Goal: Communication & Community: Answer question/provide support

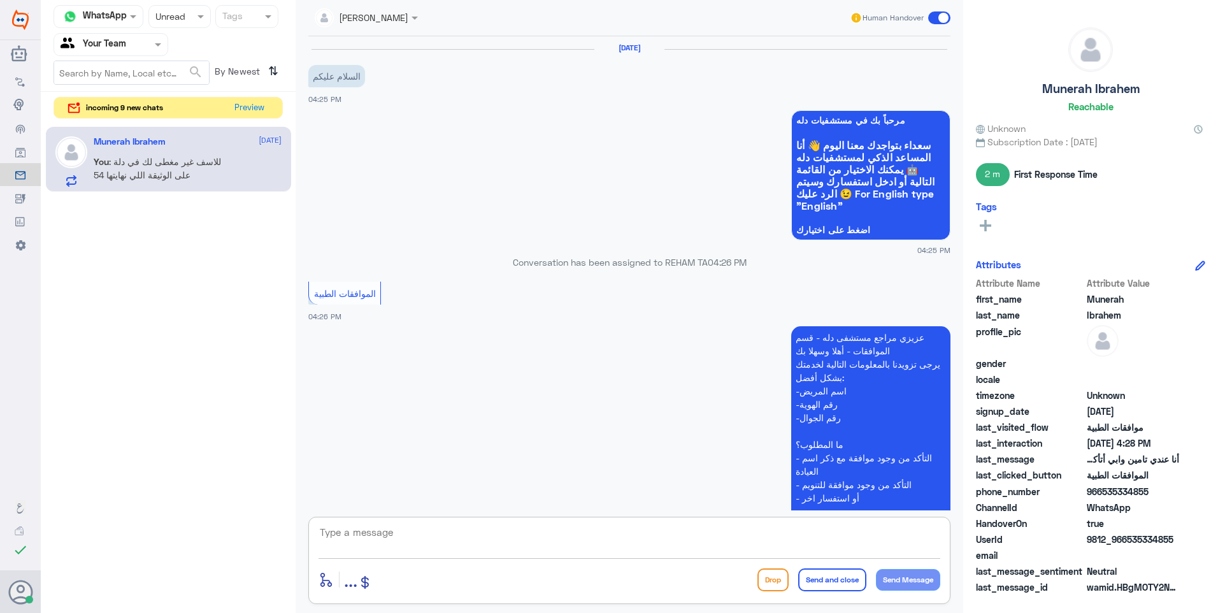
scroll to position [652, 0]
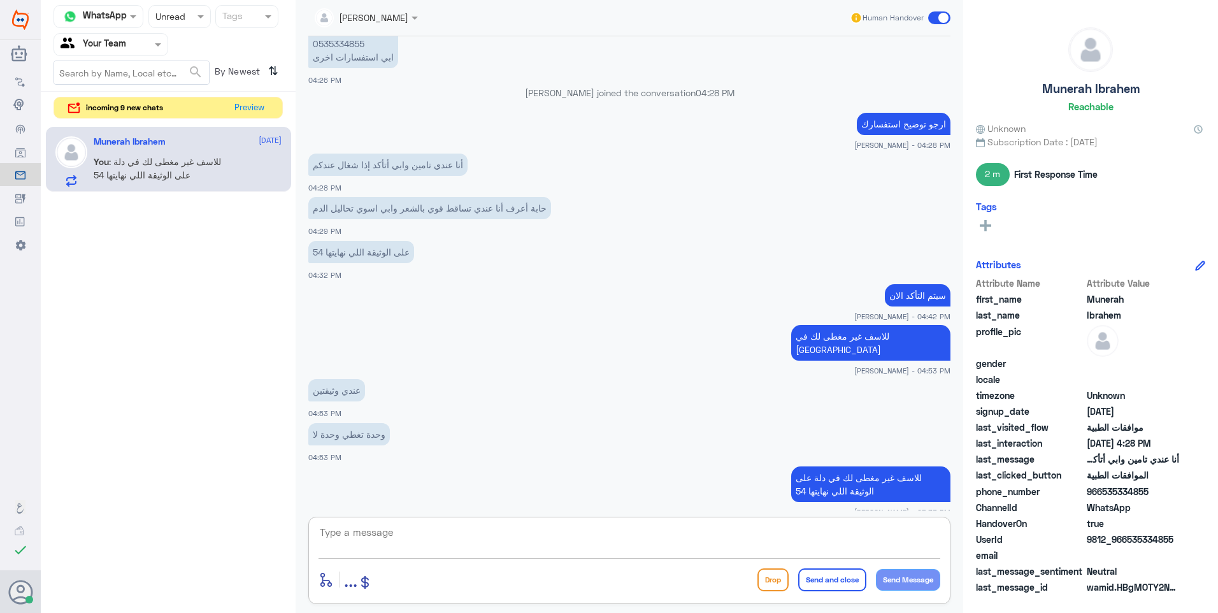
click at [530, 534] on textarea at bounding box center [630, 539] width 622 height 31
click at [238, 111] on button "Preview" at bounding box center [249, 107] width 39 height 20
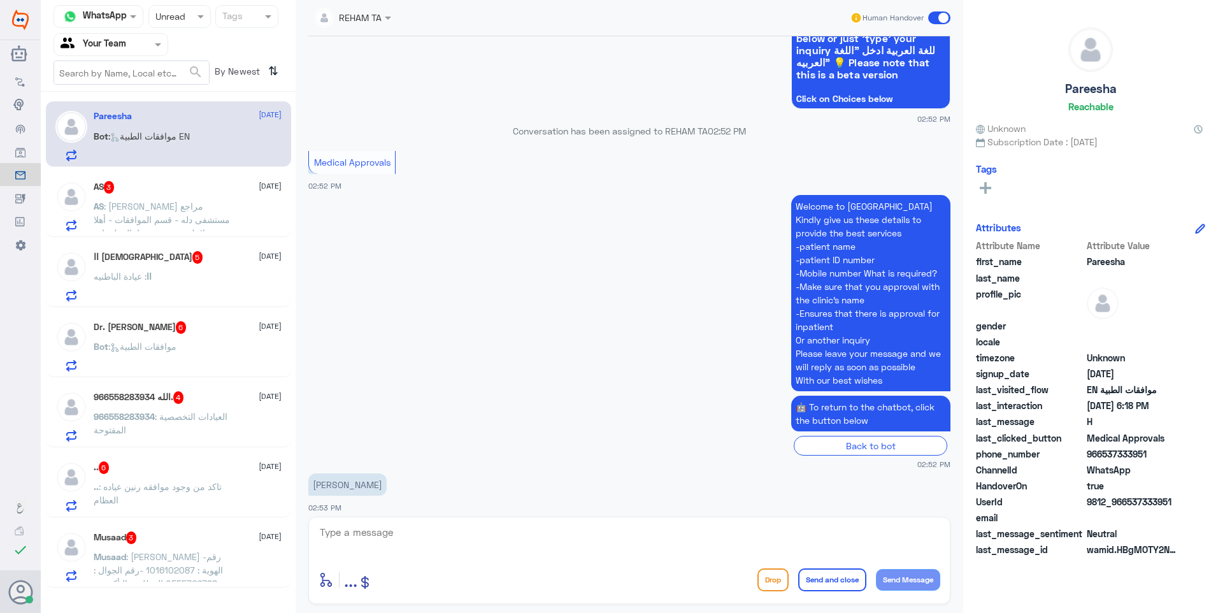
scroll to position [413, 0]
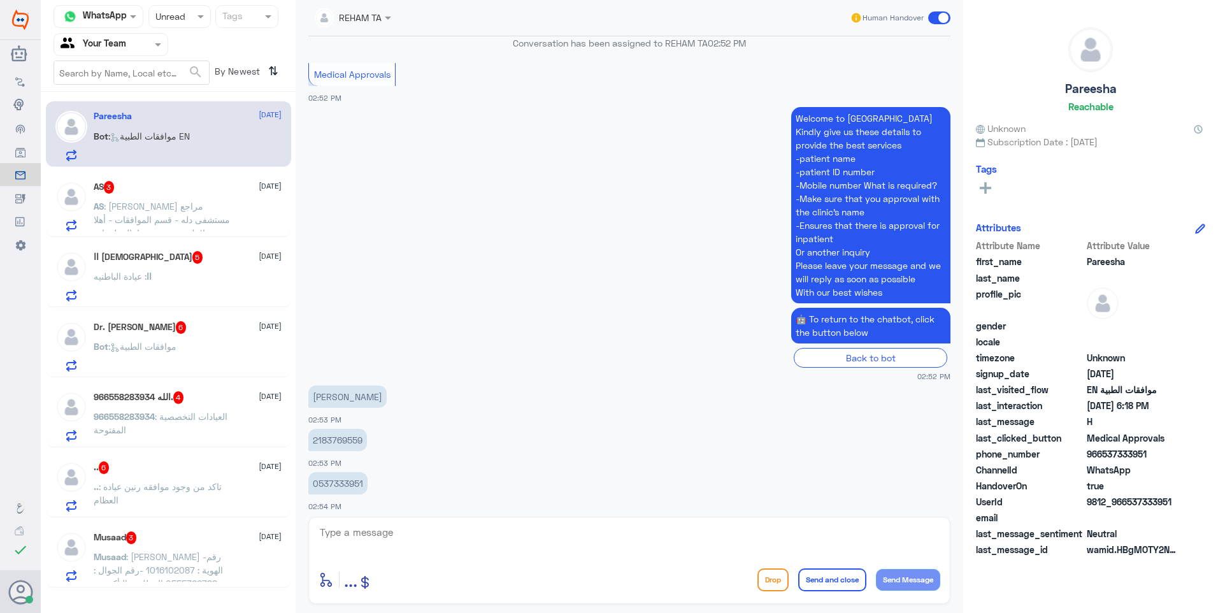
click at [332, 440] on p "2183769559" at bounding box center [337, 440] width 59 height 22
copy p "2183769559"
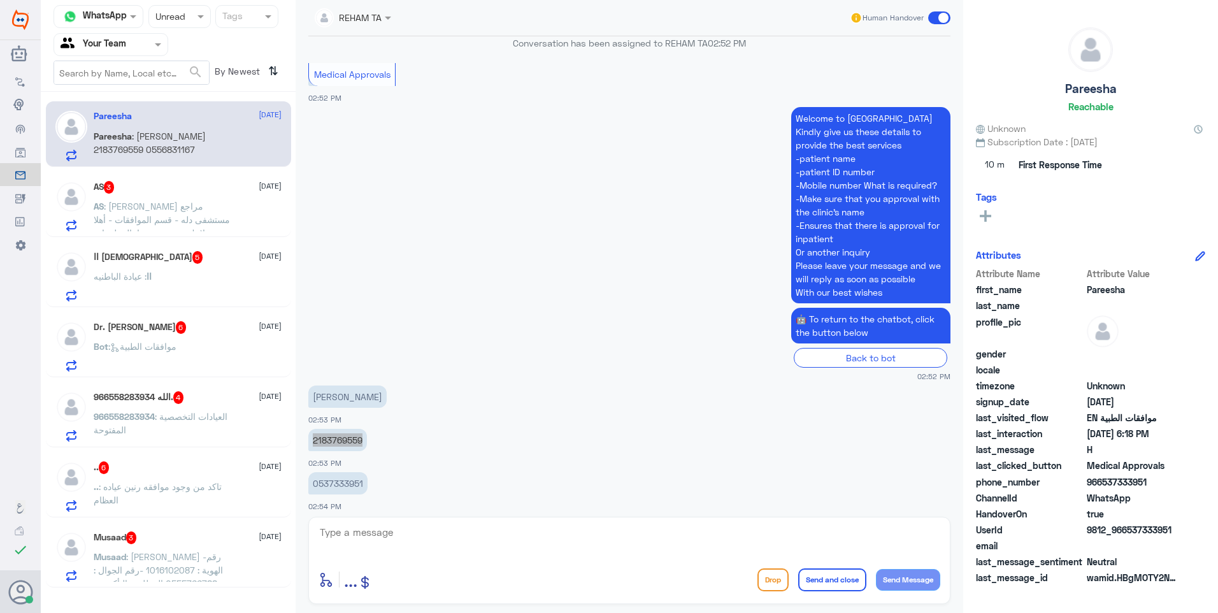
scroll to position [1248, 0]
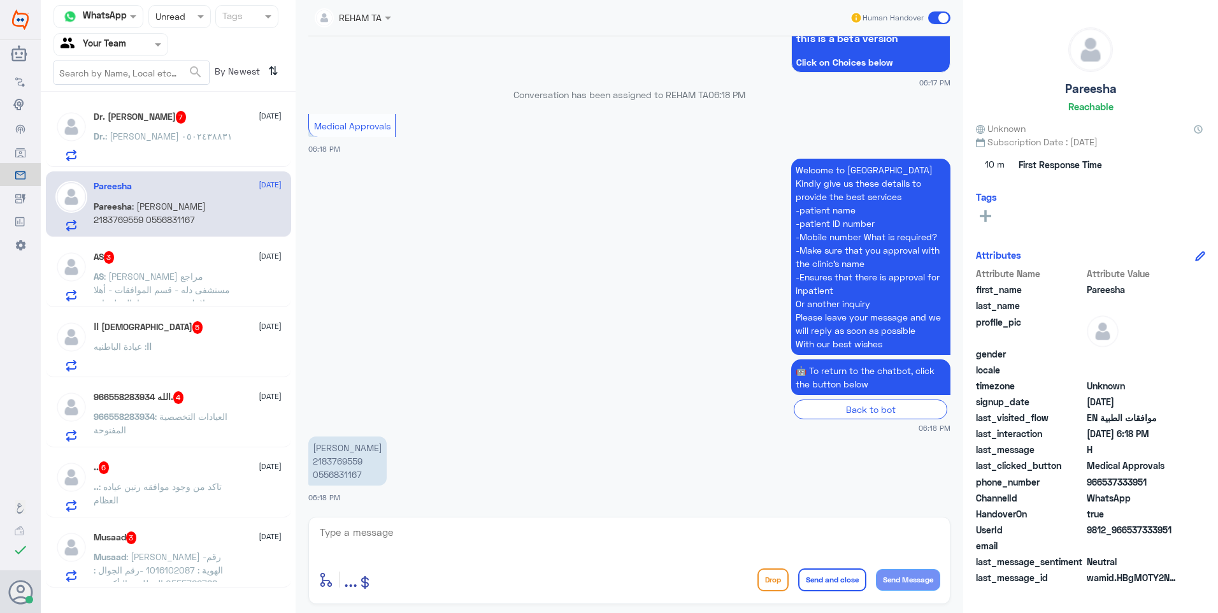
click at [434, 538] on textarea at bounding box center [630, 539] width 622 height 31
paste textarea "120810511"
drag, startPoint x: 434, startPoint y: 534, endPoint x: 491, endPoint y: 533, distance: 57.3
click at [490, 533] on textarea "your order followed with 120810511" at bounding box center [630, 539] width 622 height 31
click at [366, 533] on textarea "your order followed with dr report" at bounding box center [630, 539] width 622 height 31
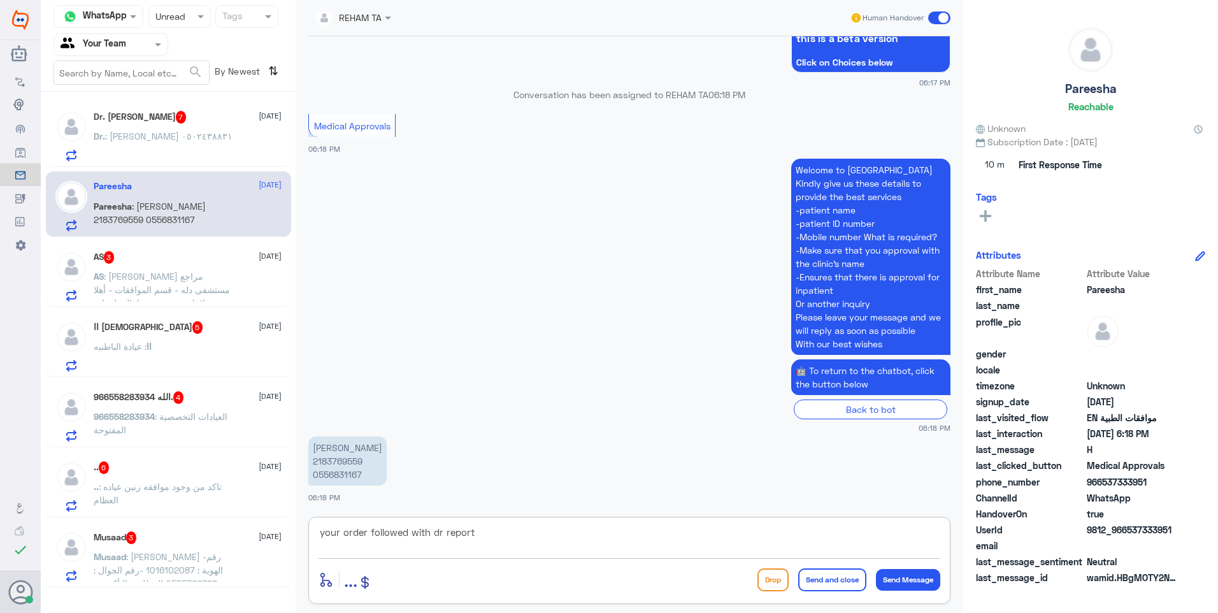
paste textarea "120810511"
type textarea "your order120810511 , followed with dr report"
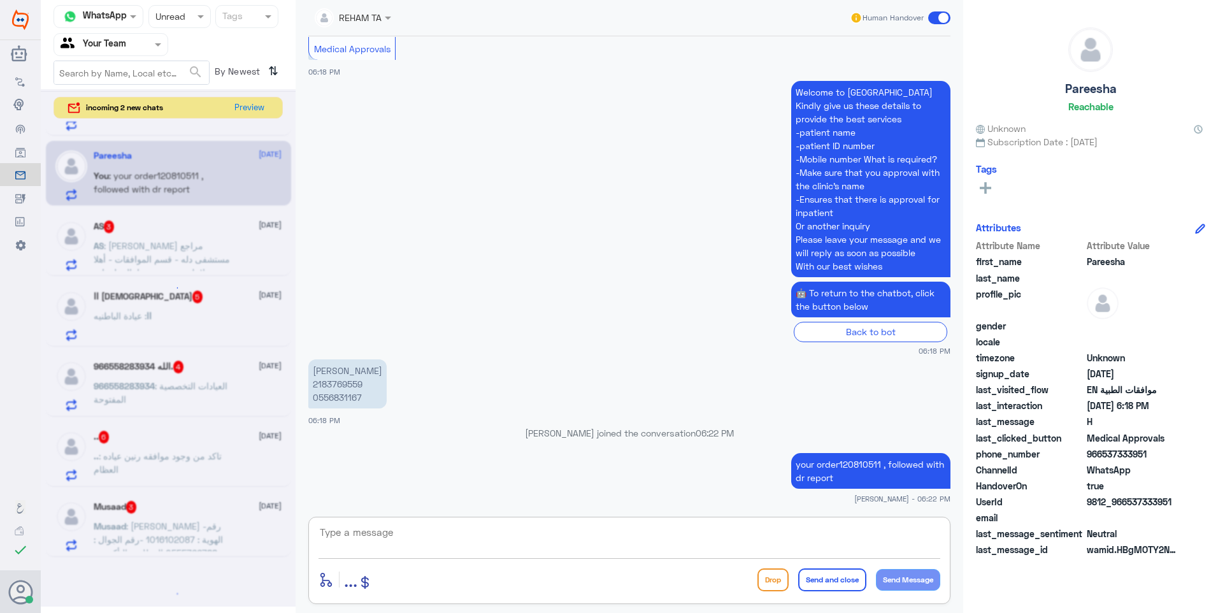
scroll to position [0, 0]
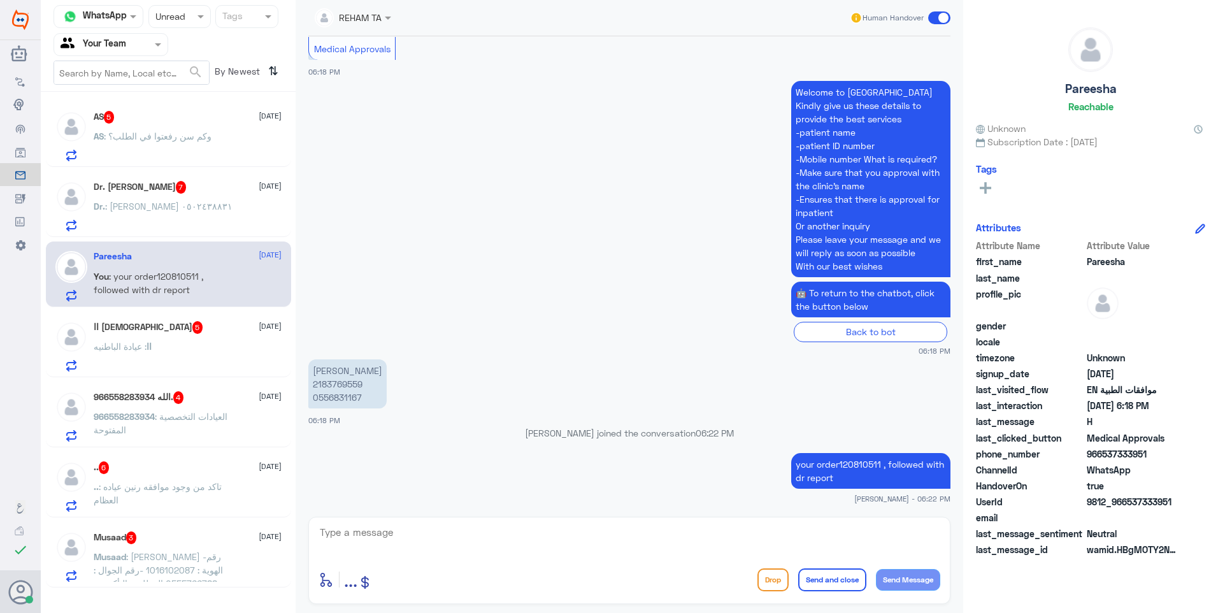
click at [204, 547] on div "Musaad 3 [DATE][PERSON_NAME] : [PERSON_NAME] -رقم الهوية : 1016102087 -رقم الجو…" at bounding box center [188, 556] width 188 height 50
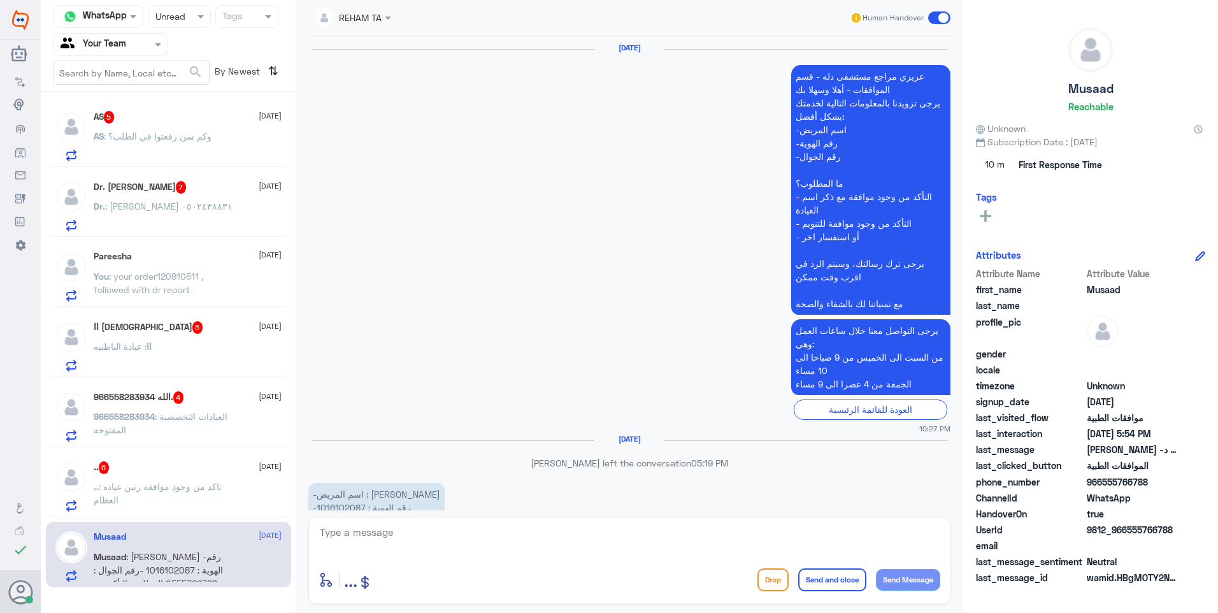
scroll to position [1782, 0]
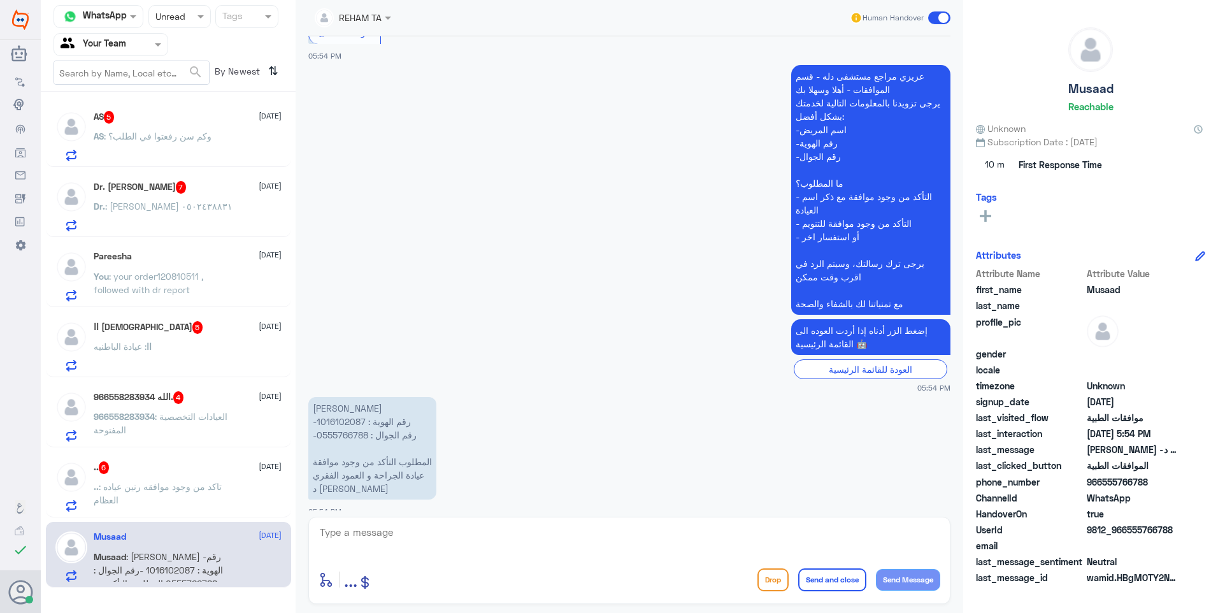
click at [327, 411] on p "[PERSON_NAME] -رقم الهوية : 1016102087 -رقم الجوال : 0555766788 المطلوب التأكد …" at bounding box center [372, 448] width 128 height 103
copy p "1016102087"
click at [411, 540] on textarea at bounding box center [630, 539] width 622 height 31
type textarea "تمت متابعة الموافقة تحت الاجراء الان"
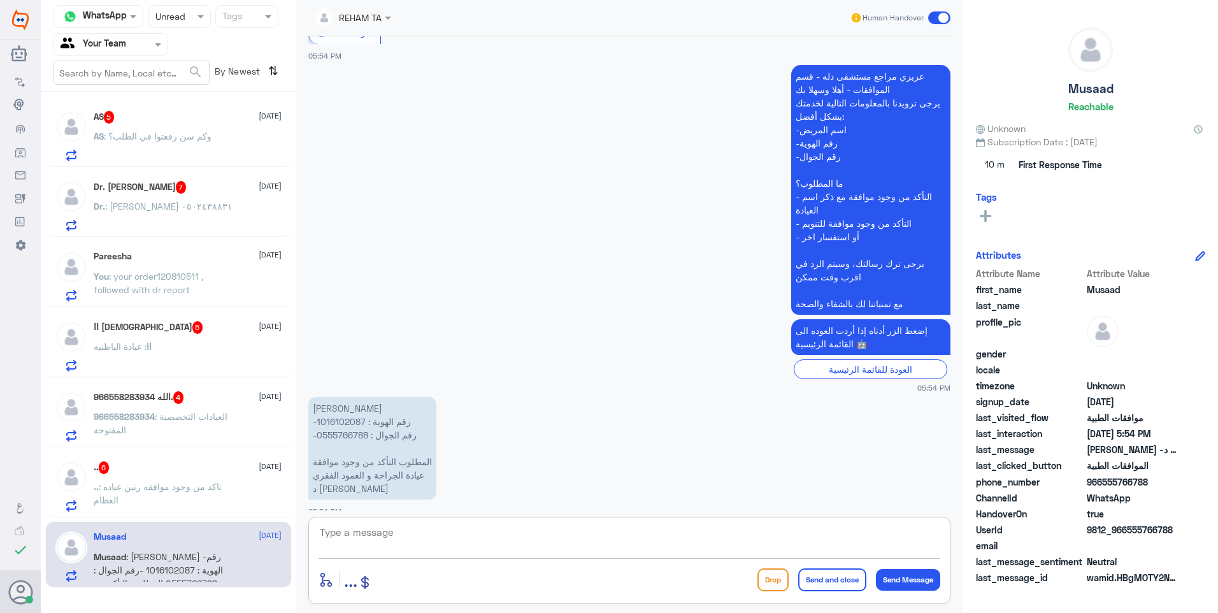
scroll to position [1823, 0]
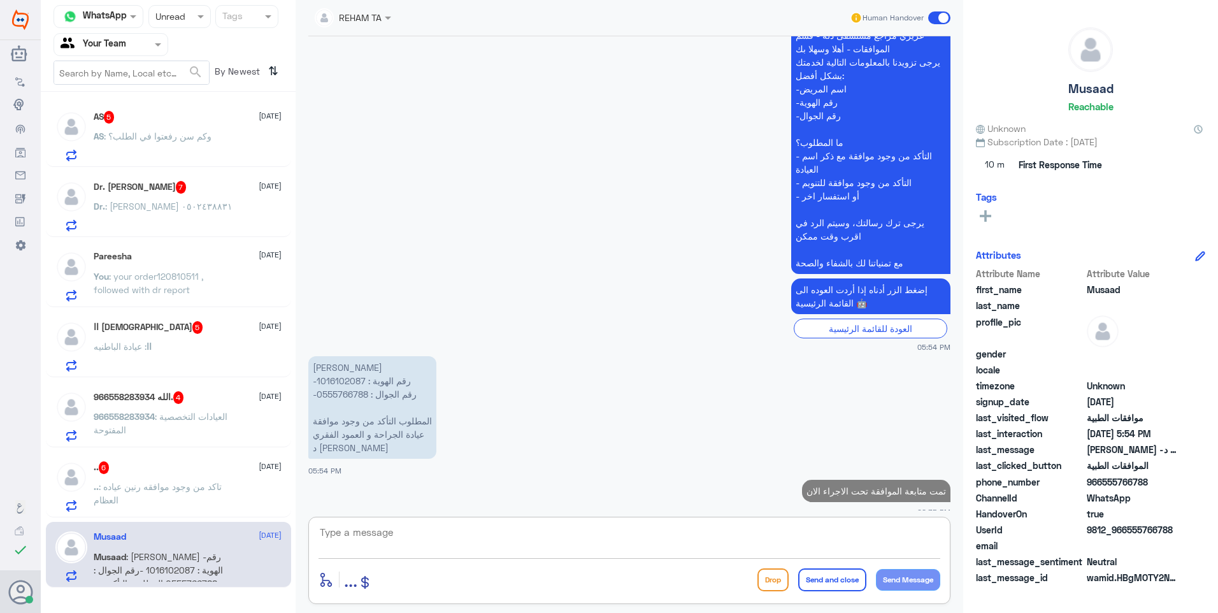
click at [134, 487] on span ": تاكد من وجود موافقه رنين عياده العظام" at bounding box center [158, 493] width 128 height 24
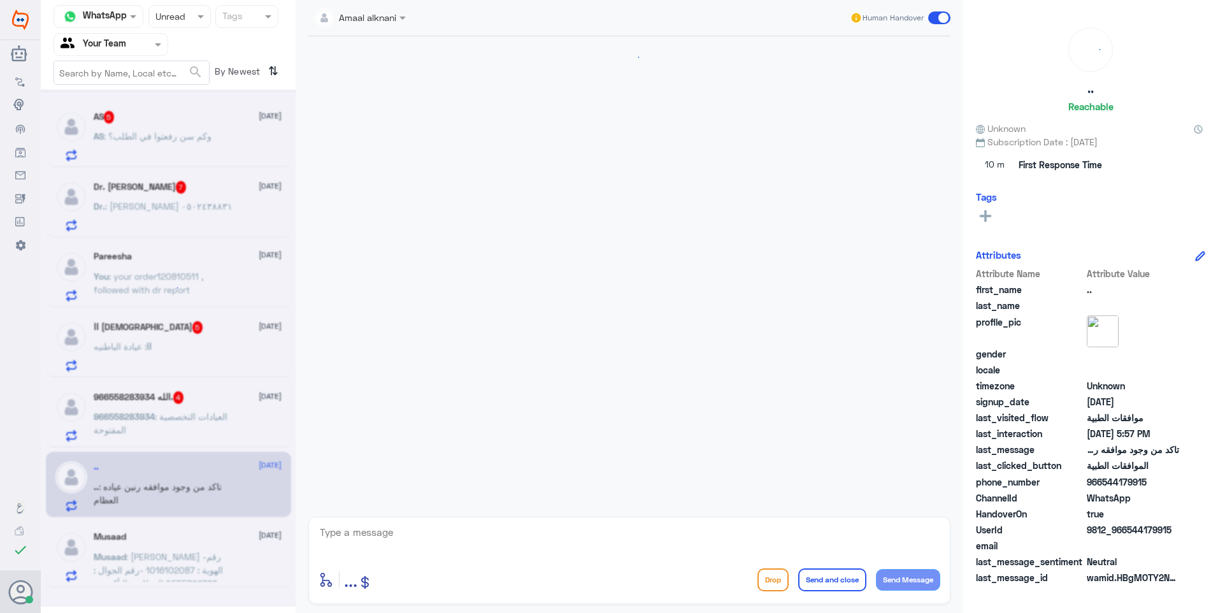
scroll to position [325, 0]
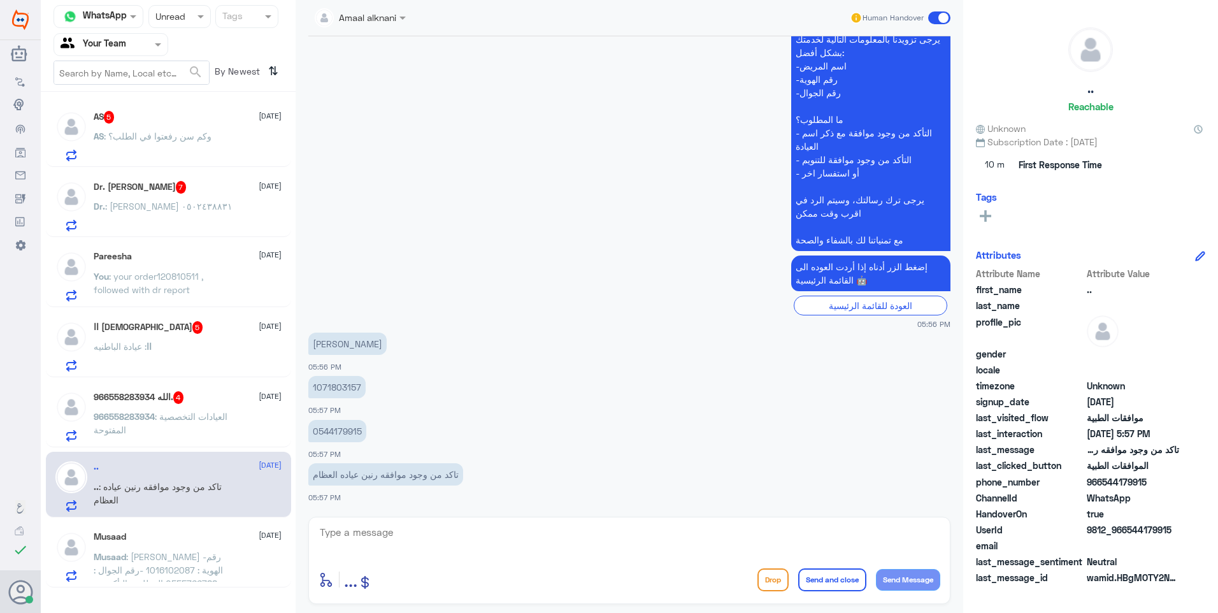
click at [326, 388] on p "1071803157" at bounding box center [336, 387] width 57 height 22
copy p "1071803157"
drag, startPoint x: 519, startPoint y: 527, endPoint x: 519, endPoint y: 539, distance: 12.1
click at [519, 529] on textarea at bounding box center [630, 539] width 622 height 31
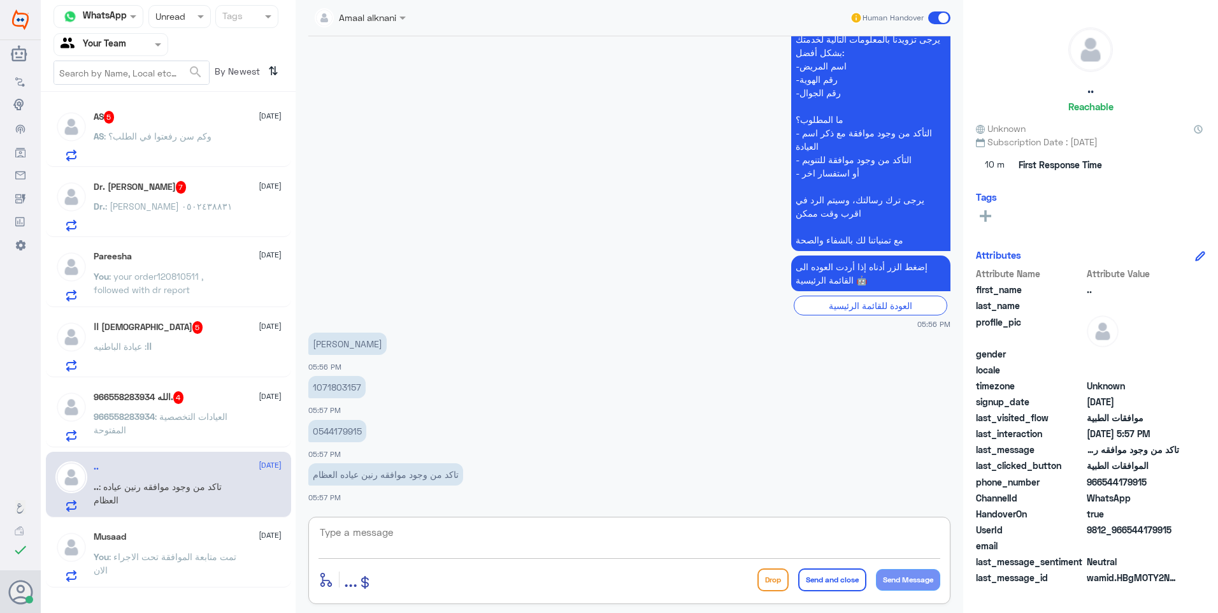
click at [520, 543] on textarea at bounding box center [630, 539] width 622 height 31
type textarea "h"
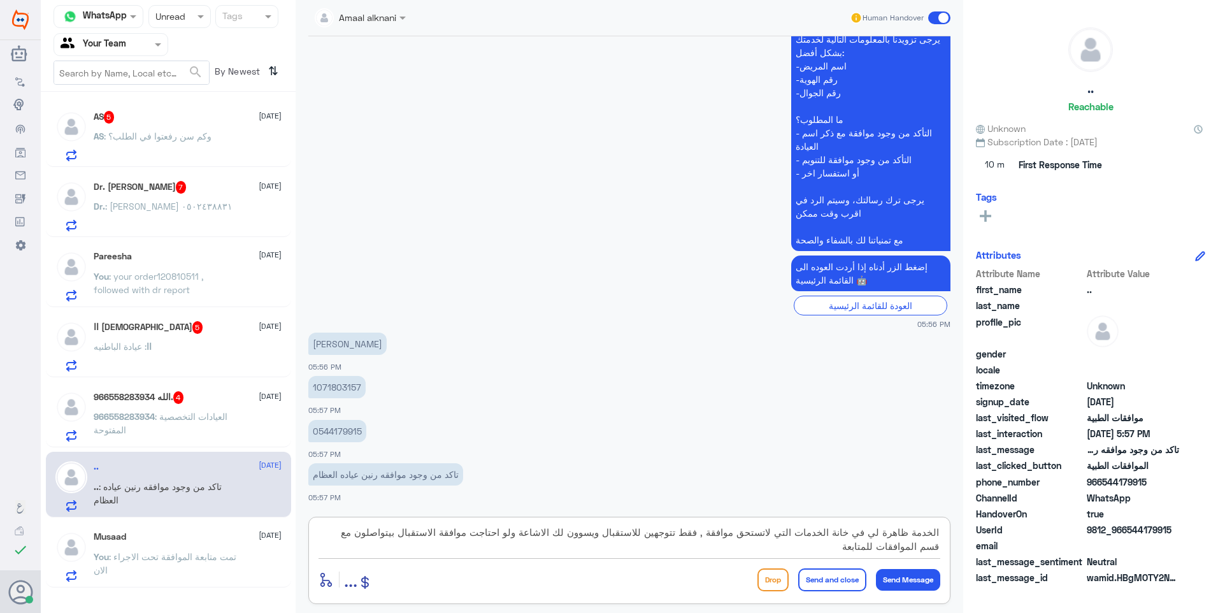
type textarea "الخدمة ظاهرة لي في خانة الخدمات التي لاتستحق موافقة , فقط تتوجهين للاستقبال ويس…"
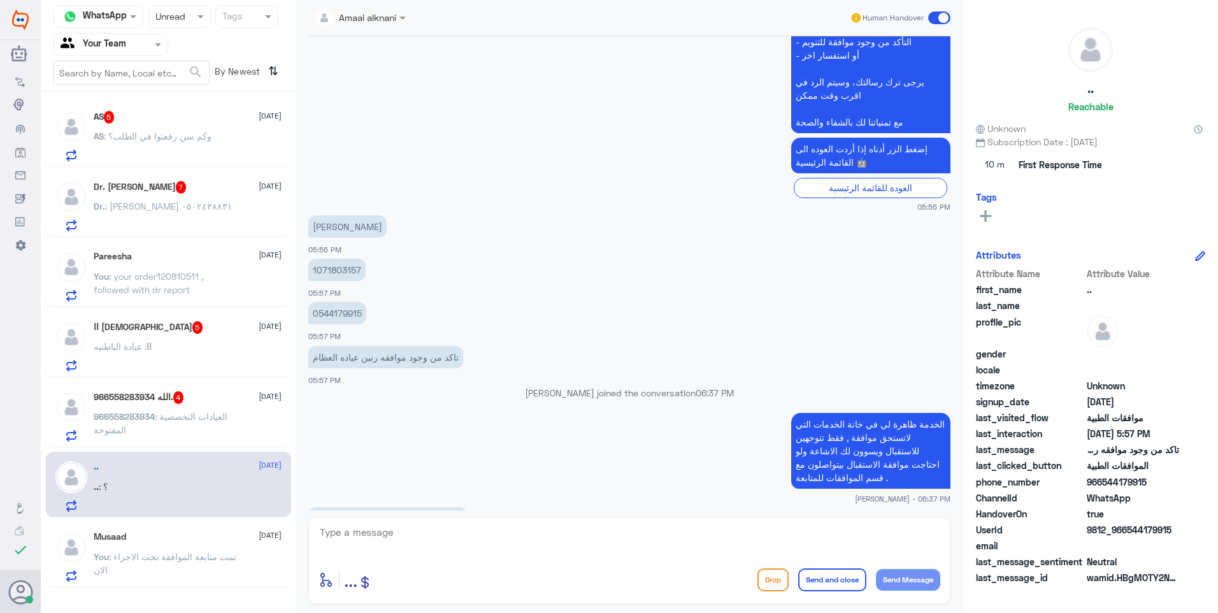
scroll to position [506, 0]
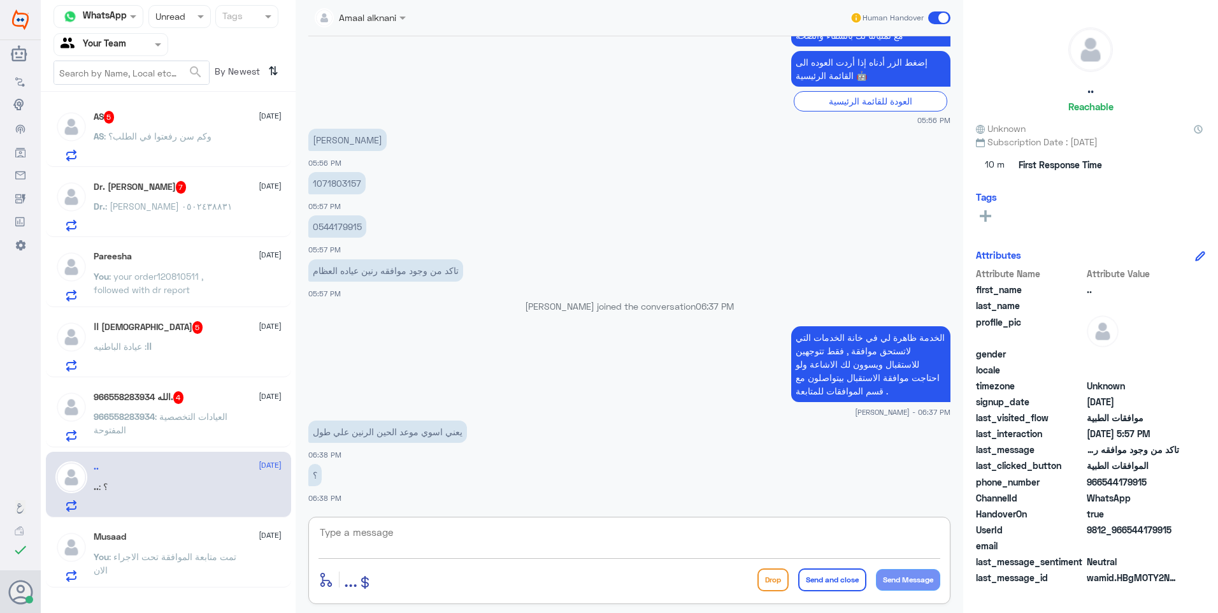
click at [403, 533] on textarea at bounding box center [630, 539] width 622 height 31
type textarea "نعم"
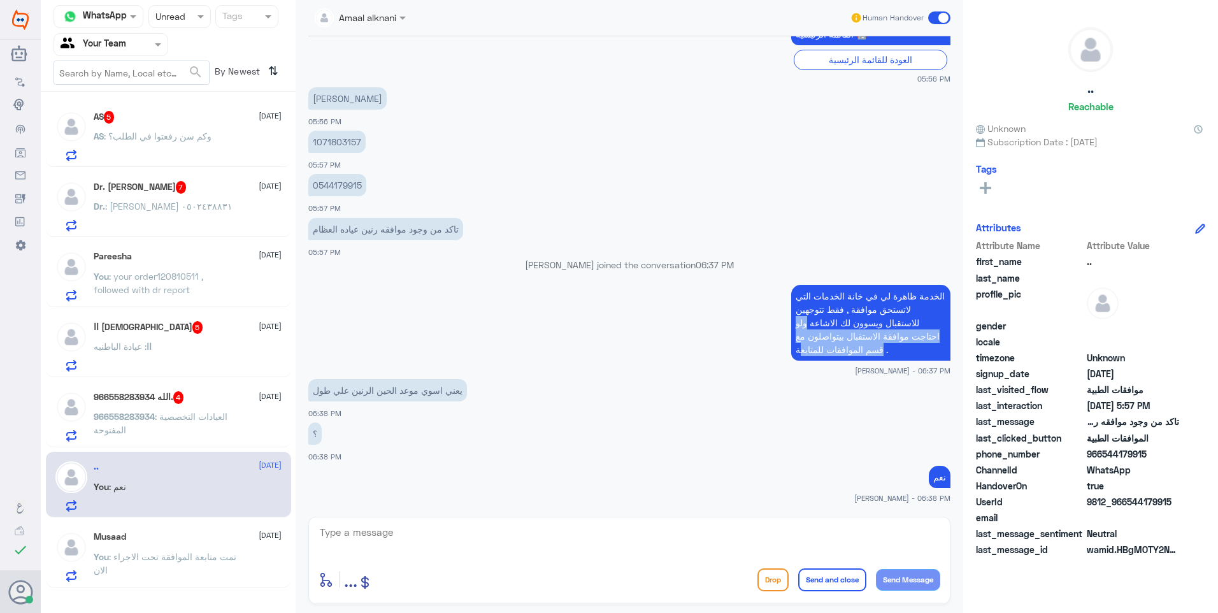
drag, startPoint x: 804, startPoint y: 323, endPoint x: 796, endPoint y: 346, distance: 24.2
click at [796, 346] on p "الخدمة ظاهرة لي في خانة الخدمات التي لاتستحق موافقة , فقط تتوجهين للاستقبال ويس…" at bounding box center [870, 323] width 159 height 76
copy p "ولو احتاجت موافقة الاستقبال بيتواصلون مع قسم الموافقات للمتابع"
click at [861, 529] on textarea at bounding box center [630, 539] width 622 height 31
paste textarea "ولو احتاجت موافقة الاستقبال بيتواصلون مع قسم الموافقات للمتابع"
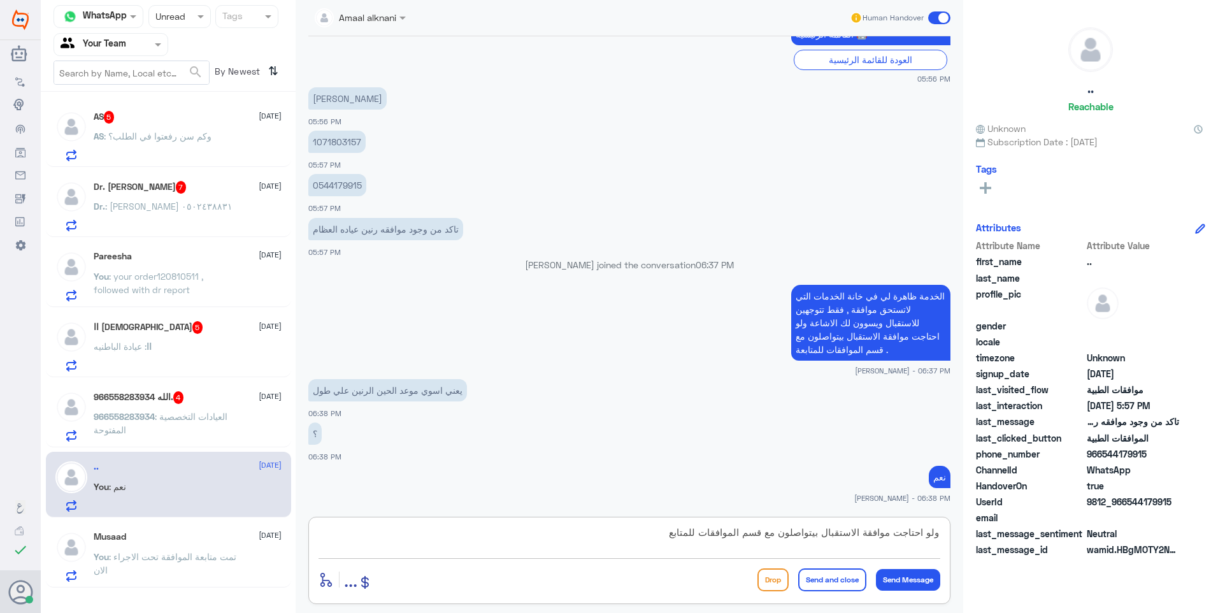
type textarea "ولو احتاجت موافقة الاستقبال بيتواصلون مع قسم الموافقات للمتابعة"
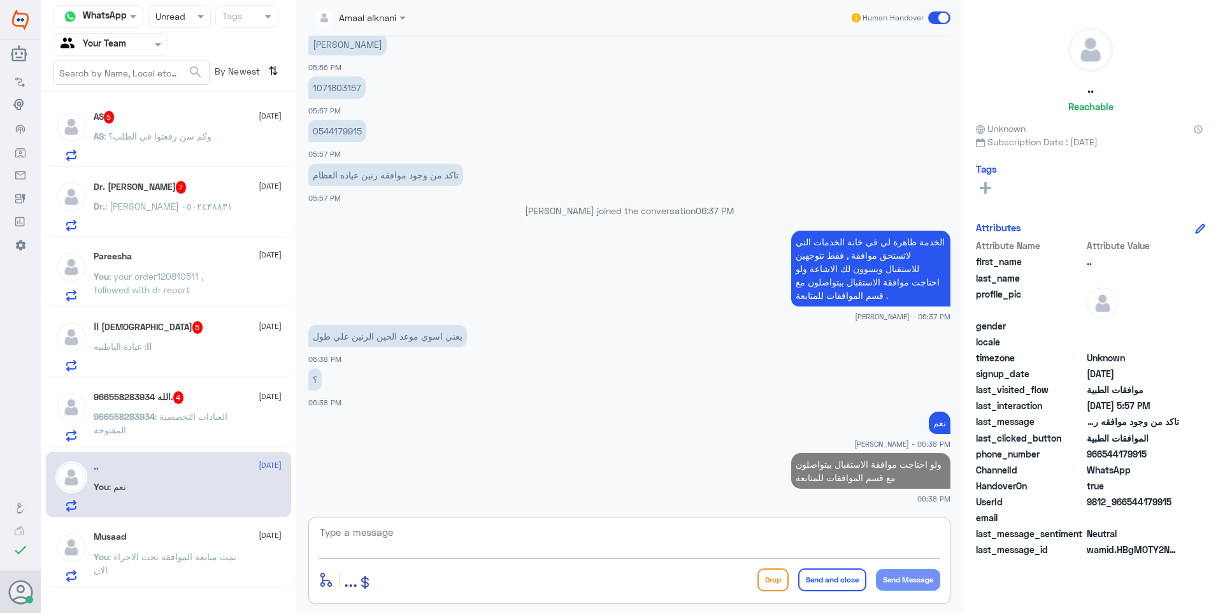
click at [242, 423] on div "966558283934 : العيادات التخصصية المفتوحة" at bounding box center [188, 427] width 188 height 29
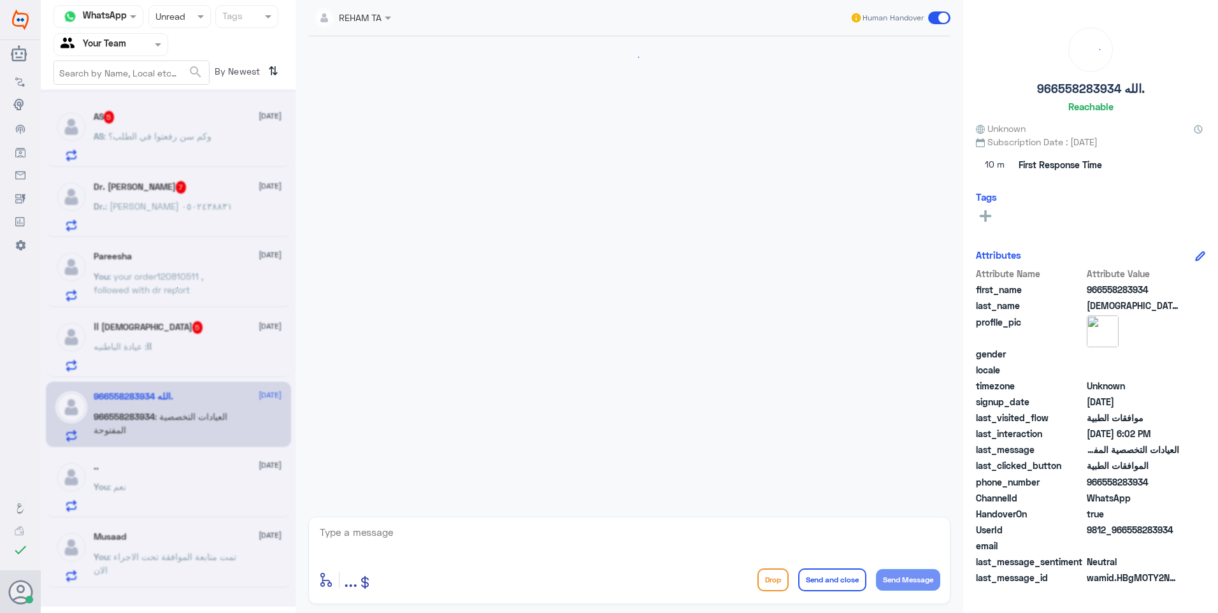
scroll to position [803, 0]
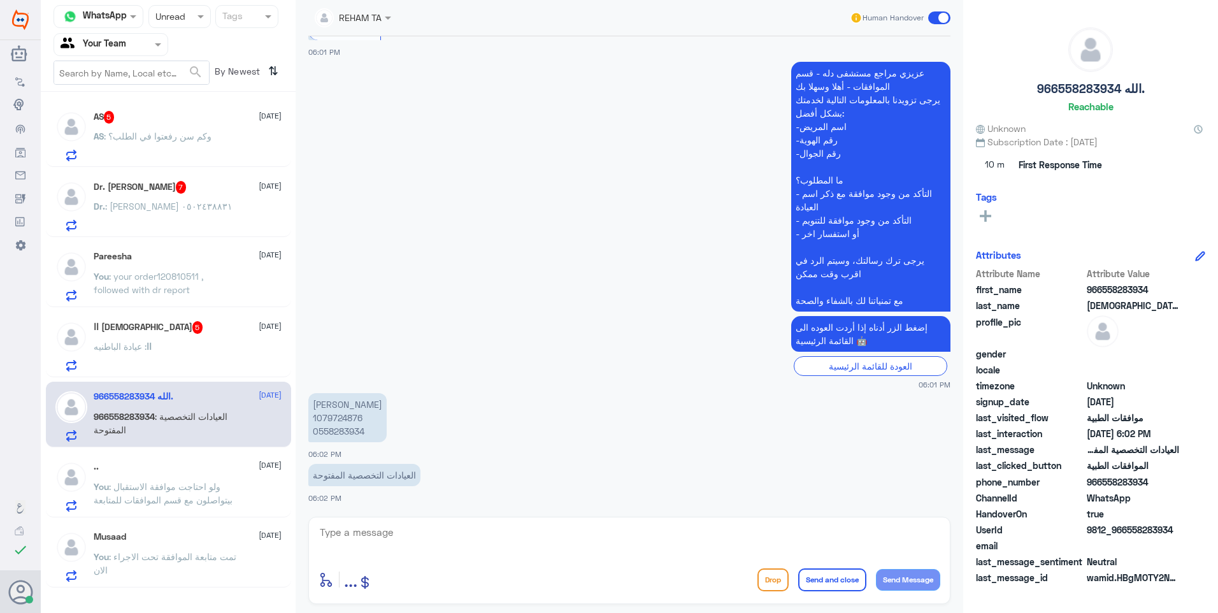
click at [326, 416] on p "[PERSON_NAME] 1079724876 0558283934" at bounding box center [347, 417] width 78 height 49
copy p "1079724876"
click at [427, 533] on textarea at bounding box center [630, 539] width 622 height 31
type textarea "تم متابعة الموافقة مع تقرير الطبيب."
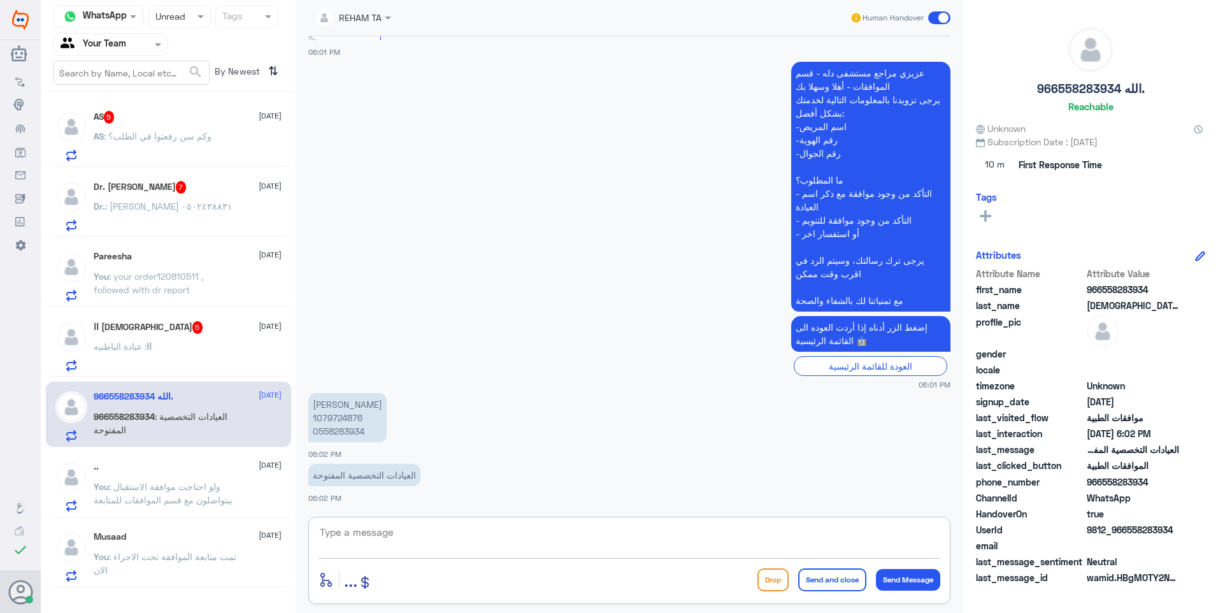
scroll to position [844, 0]
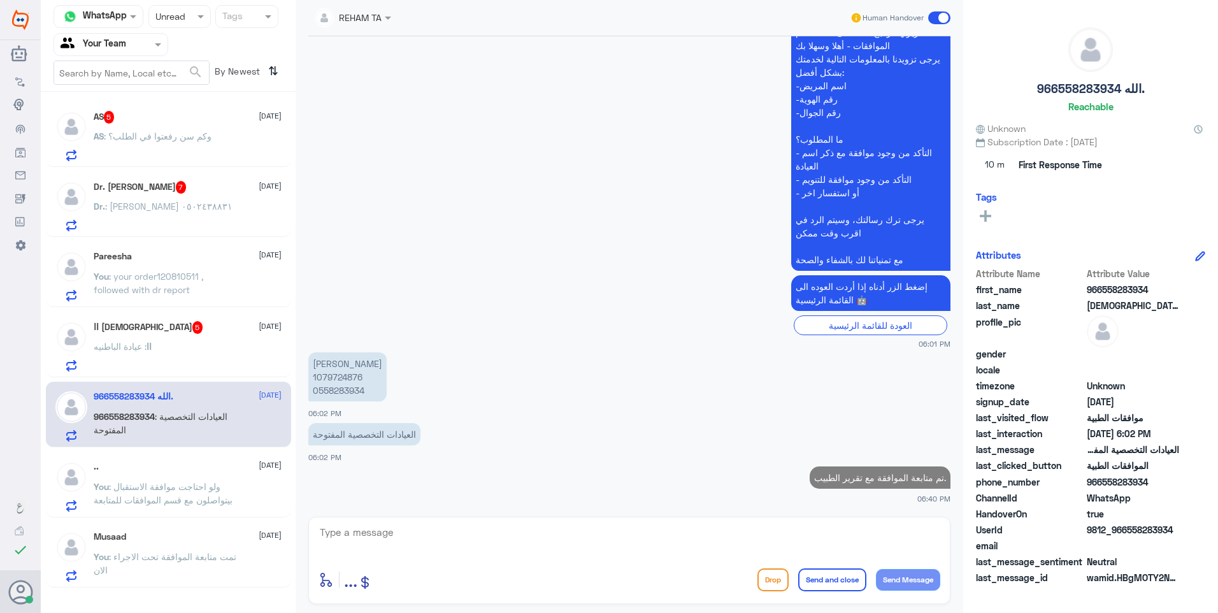
click at [172, 343] on div "اا : عيادة الباطنيه" at bounding box center [188, 357] width 188 height 29
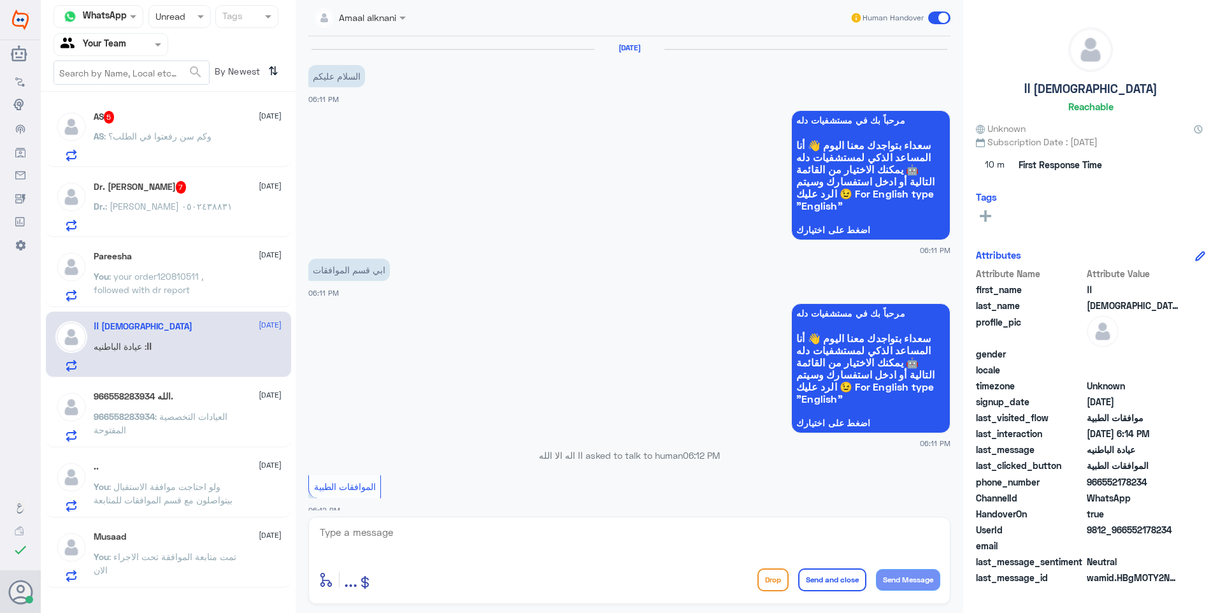
scroll to position [471, 0]
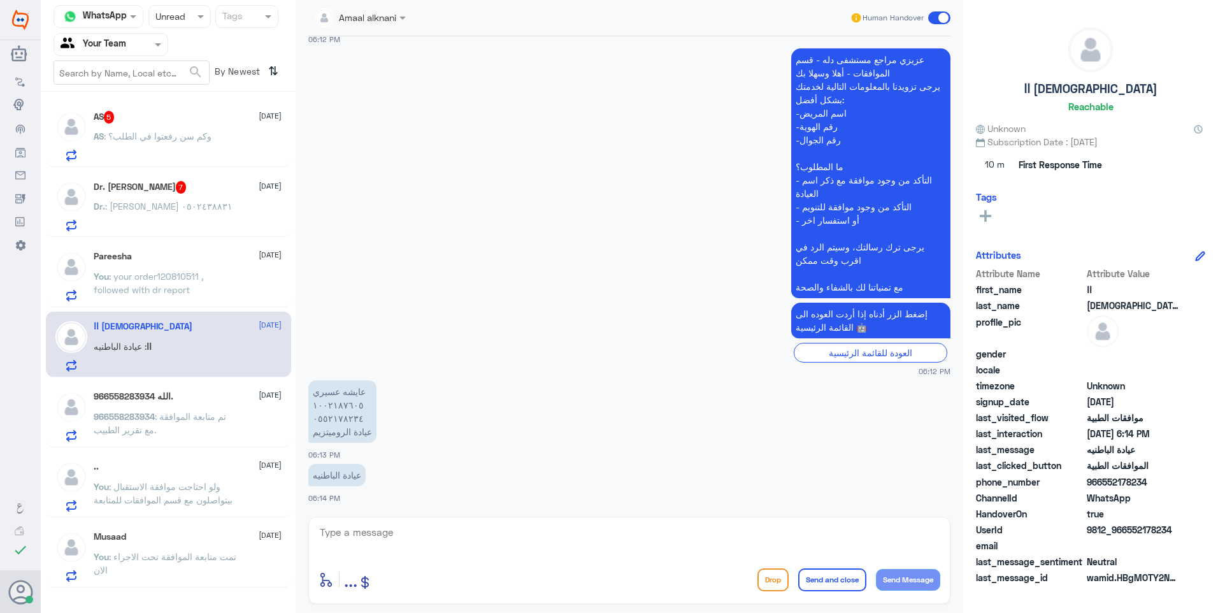
click at [369, 522] on div "enter flow name ... Drop Send and close Send Message" at bounding box center [629, 560] width 642 height 87
click at [373, 531] on textarea at bounding box center [630, 539] width 622 height 31
drag, startPoint x: 413, startPoint y: 543, endPoint x: 292, endPoint y: 509, distance: 126.3
click at [292, 509] on div "Channel WhatsApp Status × Unread Tags Agent Filter Your Team search By Newest ⇅…" at bounding box center [629, 308] width 1177 height 617
type textarea "نحتاج وصفاتك السابقة وخطتك العلاجية السابقة حتى تتم المتابعة"
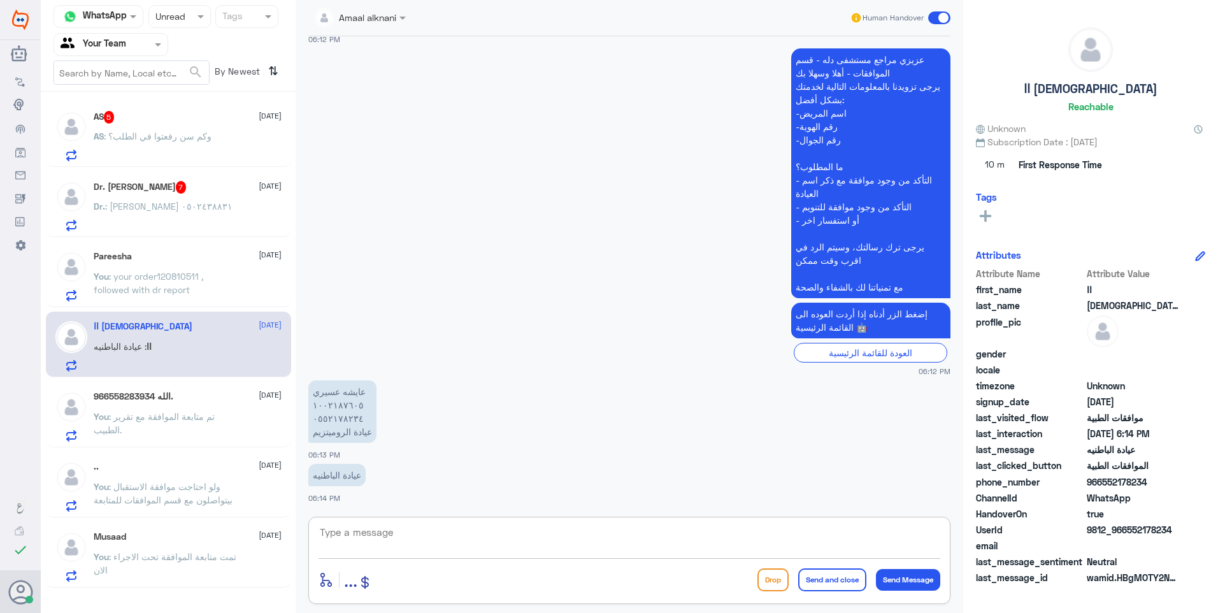
scroll to position [525, 0]
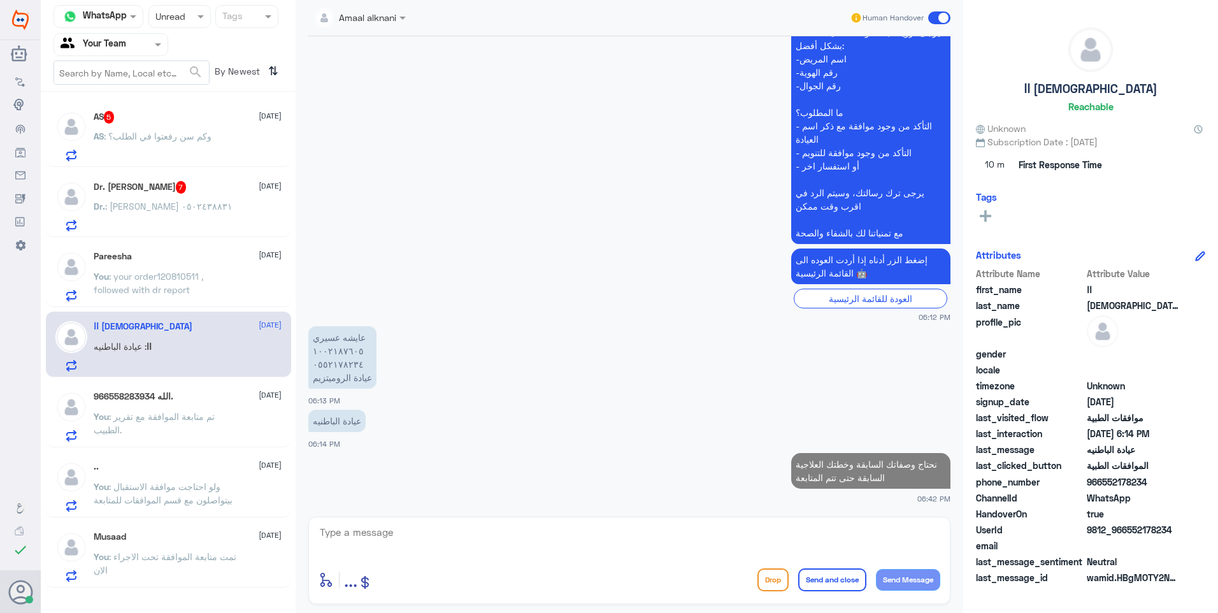
click at [214, 269] on p "You : your order120810511 , followed with dr report" at bounding box center [165, 285] width 143 height 32
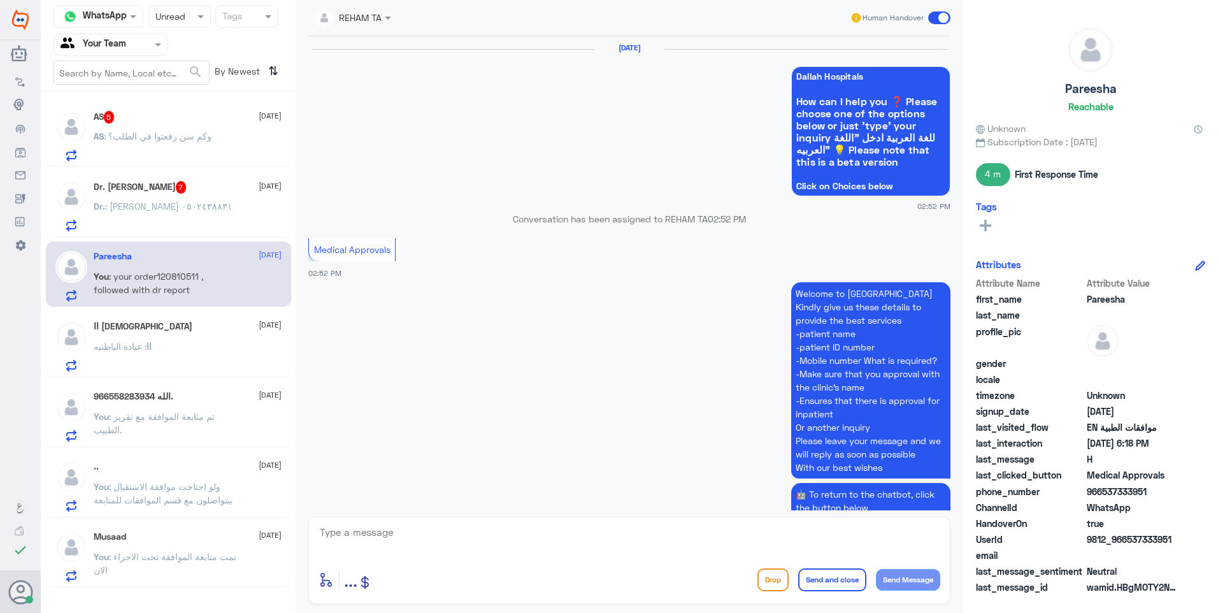
scroll to position [1087, 0]
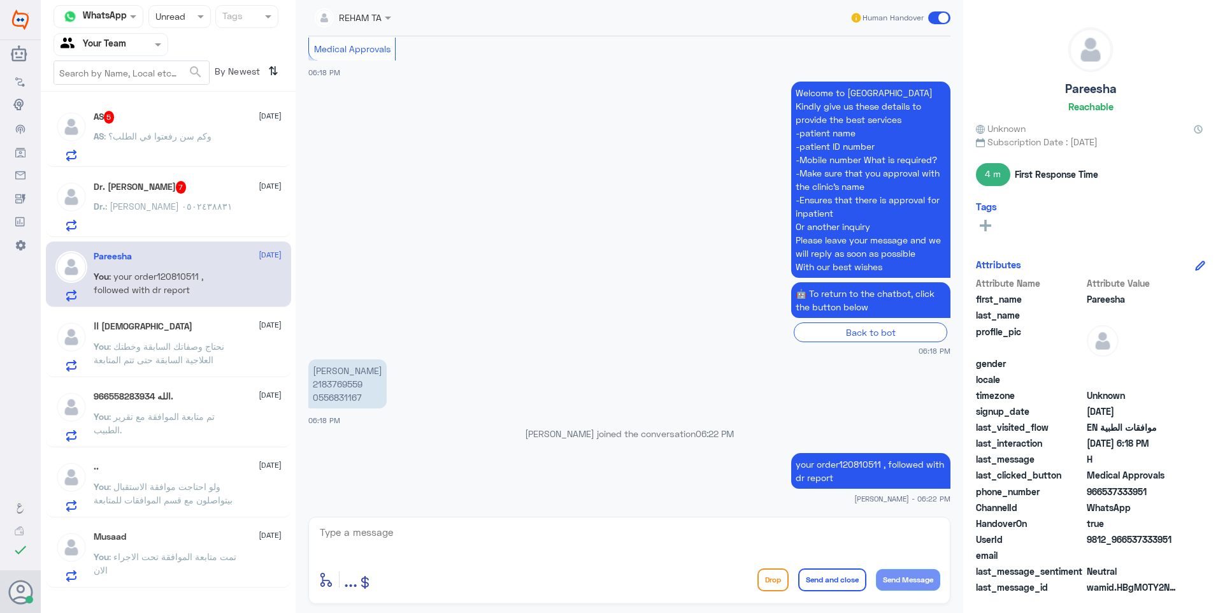
click at [178, 201] on span ": [PERSON_NAME] ٠٥٠٢٤٣٨٨٣١" at bounding box center [168, 206] width 127 height 11
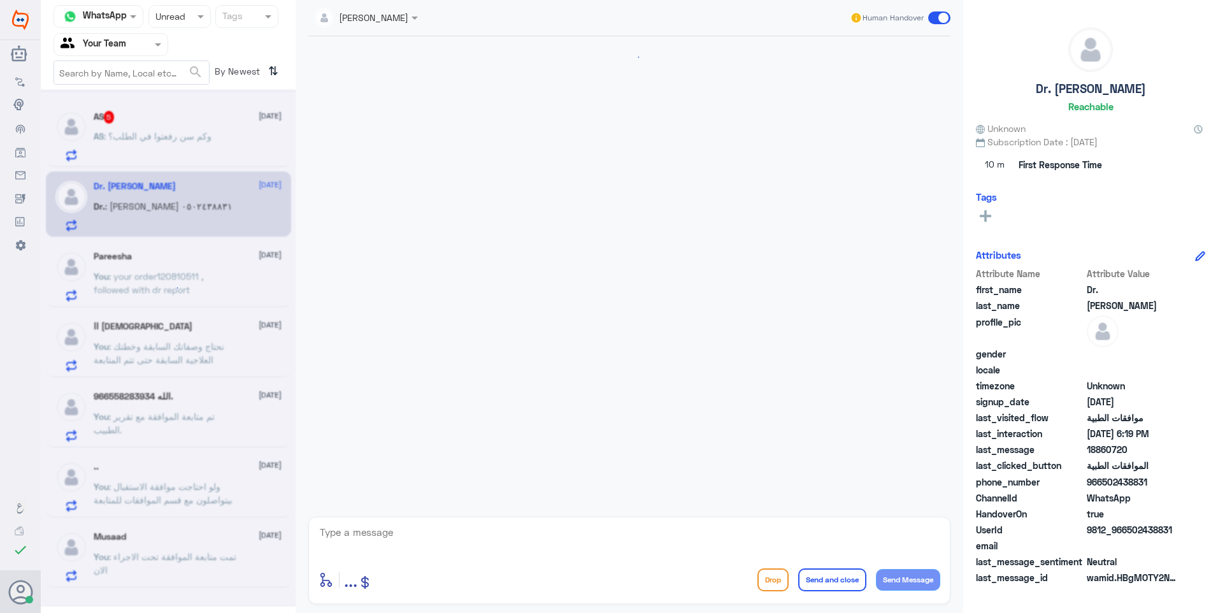
scroll to position [994, 0]
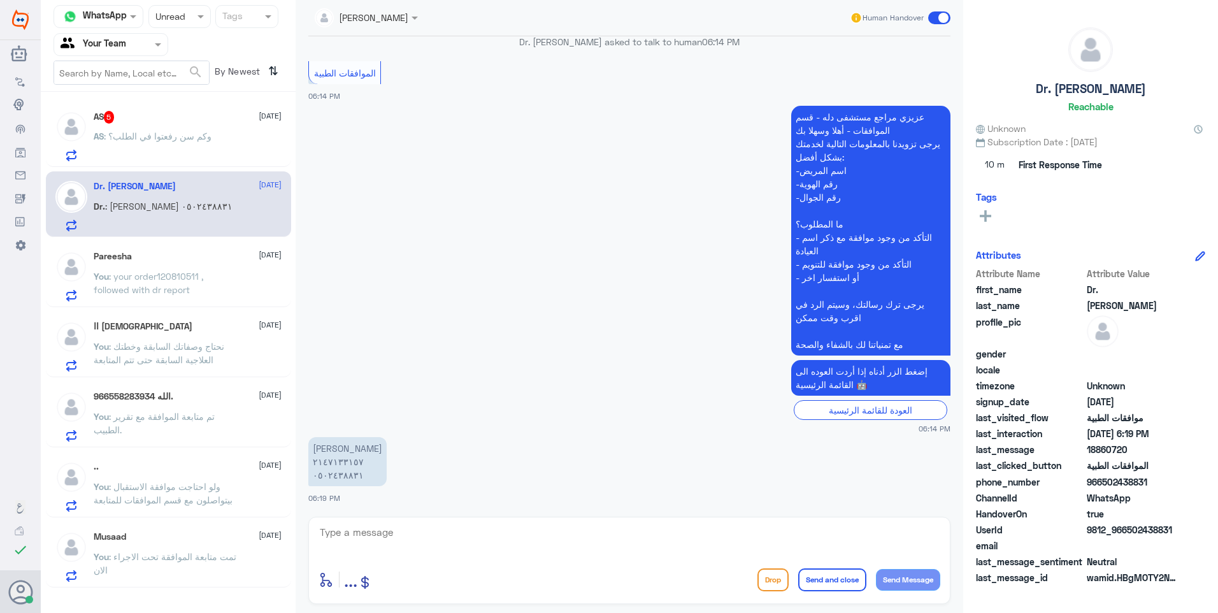
click at [362, 536] on textarea at bounding box center [630, 539] width 622 height 31
drag, startPoint x: 372, startPoint y: 539, endPoint x: 266, endPoint y: 485, distance: 118.8
click at [250, 474] on div "Channel WhatsApp Status × Unread Tags Agent Filter Your Team search By Newest ⇅…" at bounding box center [629, 308] width 1177 height 617
type textarea "تم متابعة الموافقة مع كافة التقارير لاتزال مرفوضة يجب التواصل مع التأمين ."
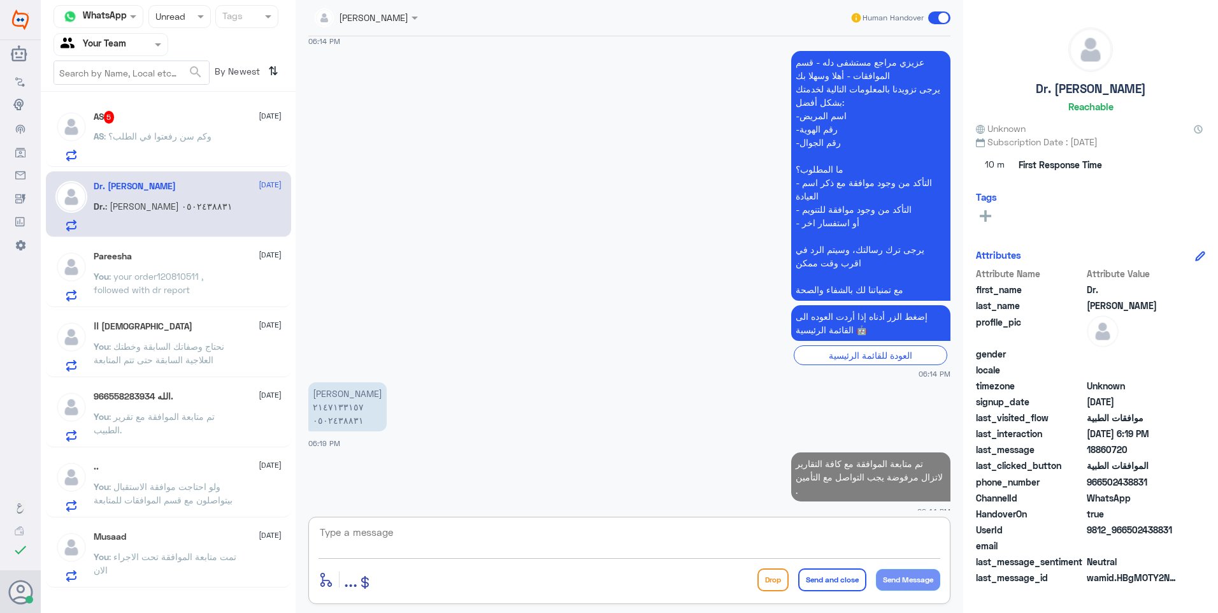
click at [242, 140] on div "AS : وكم سن رفعتوا في الطلب؟" at bounding box center [188, 146] width 188 height 29
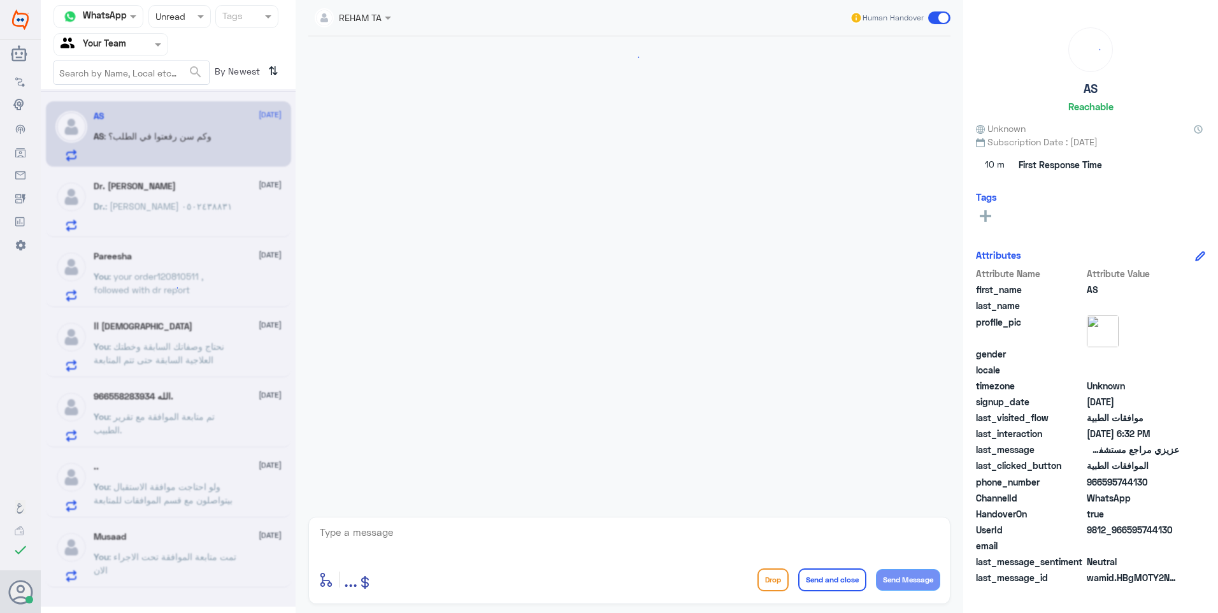
scroll to position [1086, 0]
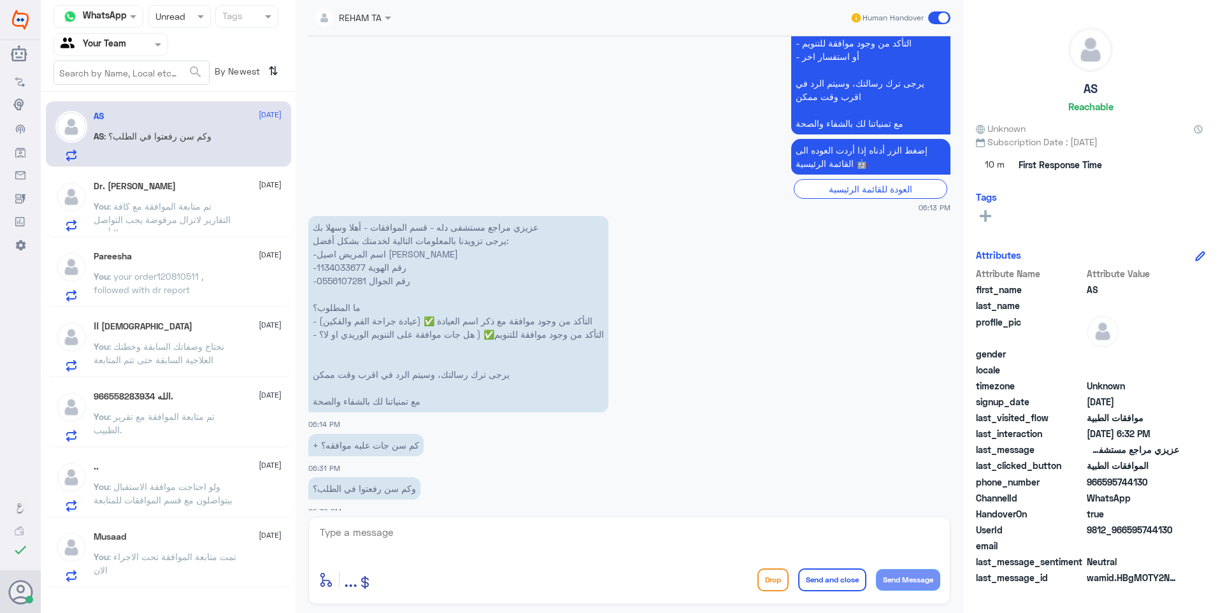
click at [397, 612] on html "Dallah Hospitals Flow Builder Conversational Skills Broadcast Audience Inbox Gr…" at bounding box center [609, 306] width 1218 height 613
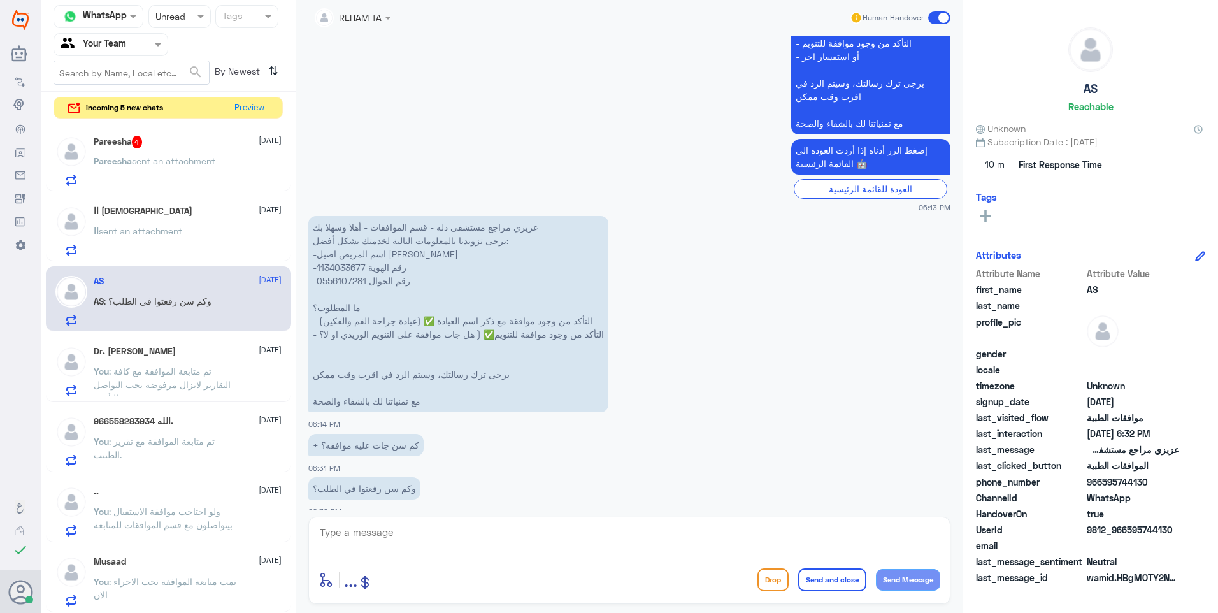
scroll to position [0, 0]
